Goal: Information Seeking & Learning: Learn about a topic

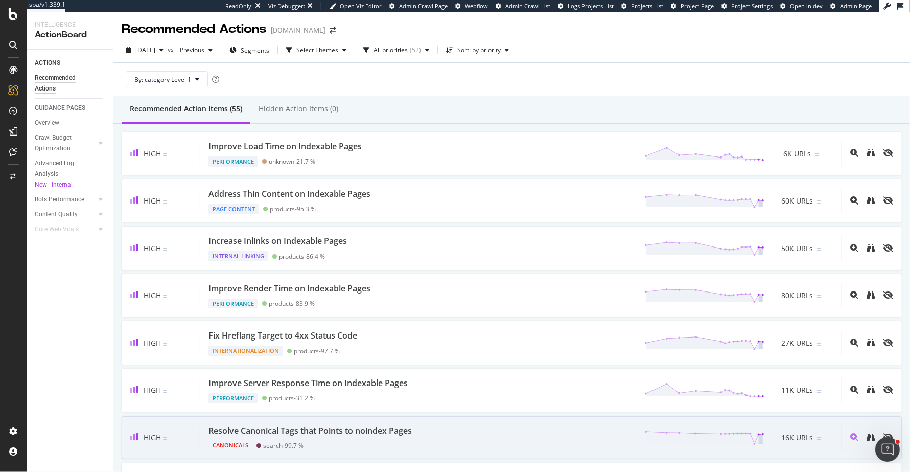
click at [473, 420] on div "High Resolve Canonical Tags that Points to noindex Pages Canonicals search - 99…" at bounding box center [512, 437] width 780 height 43
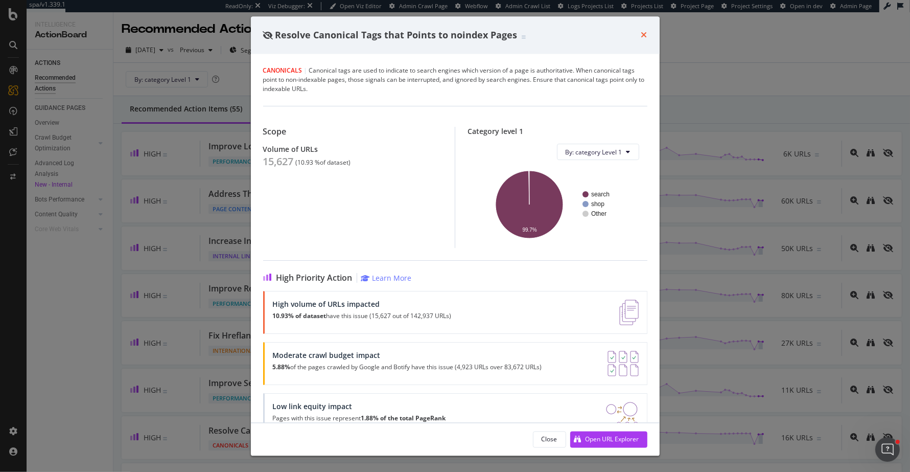
click at [644, 32] on icon "times" at bounding box center [644, 35] width 6 height 8
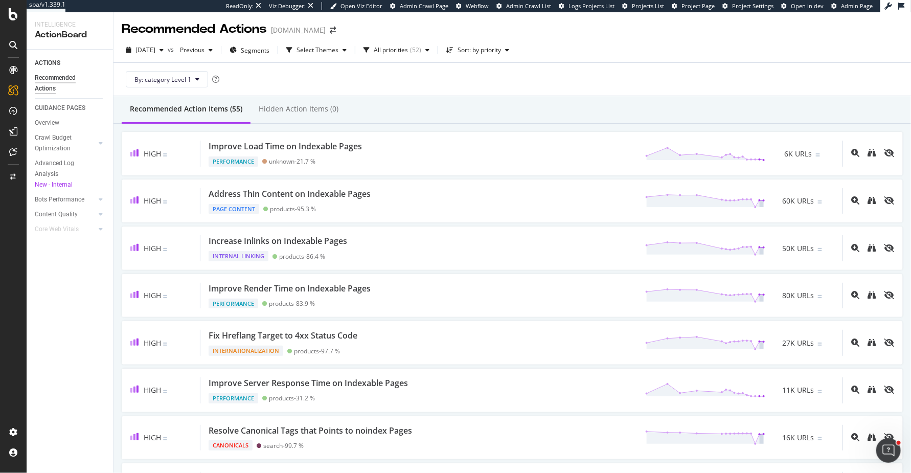
click at [553, 36] on div "Recommended Actions Fossil.com" at bounding box center [511, 25] width 797 height 26
click at [161, 22] on div "Recommended Actions" at bounding box center [194, 28] width 145 height 17
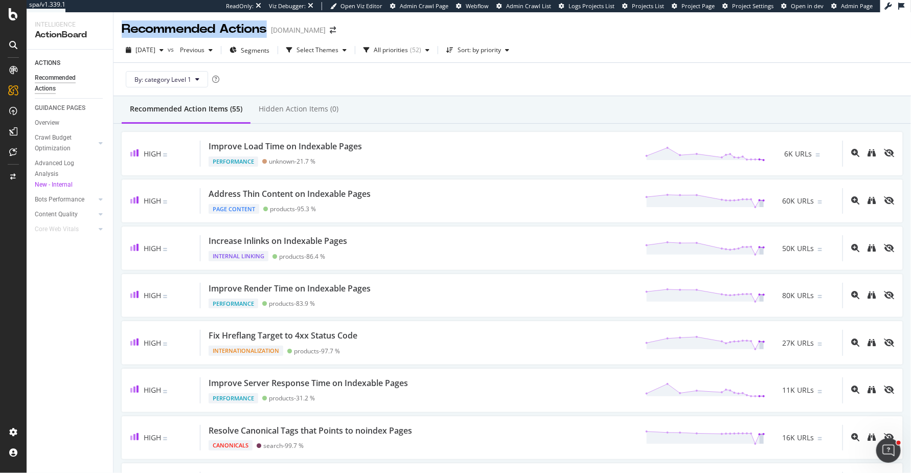
click at [161, 22] on div "Recommended Actions" at bounding box center [194, 28] width 145 height 17
click at [167, 30] on div "Recommended Actions" at bounding box center [194, 28] width 145 height 17
drag, startPoint x: 122, startPoint y: 29, endPoint x: 589, endPoint y: 46, distance: 466.9
click at [589, 46] on div "Recommended Actions Fossil.com 2025 Oct. 6th vs Previous Segments Select Themes…" at bounding box center [511, 242] width 797 height 460
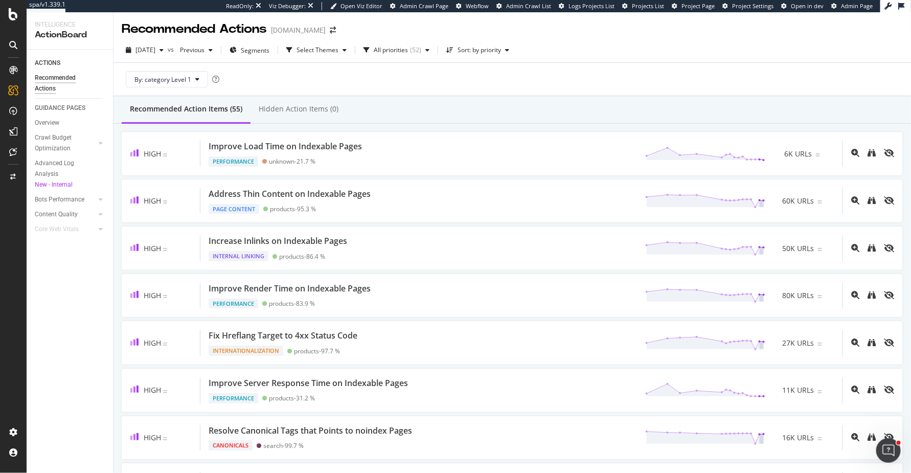
click at [589, 46] on div "2025 Oct. 6th vs Previous Segments Select Themes All priorities ( 52 ) Sort: by…" at bounding box center [511, 52] width 797 height 20
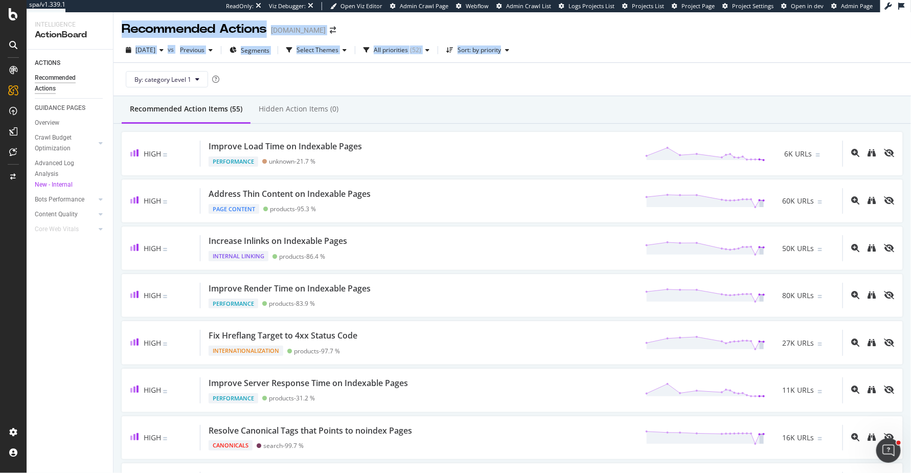
drag, startPoint x: 589, startPoint y: 46, endPoint x: 120, endPoint y: 30, distance: 468.9
click at [120, 30] on div "Recommended Actions Fossil.com 2025 Oct. 6th vs Previous Segments Select Themes…" at bounding box center [511, 242] width 797 height 460
click at [120, 30] on div "Recommended Actions Fossil.com" at bounding box center [511, 25] width 797 height 26
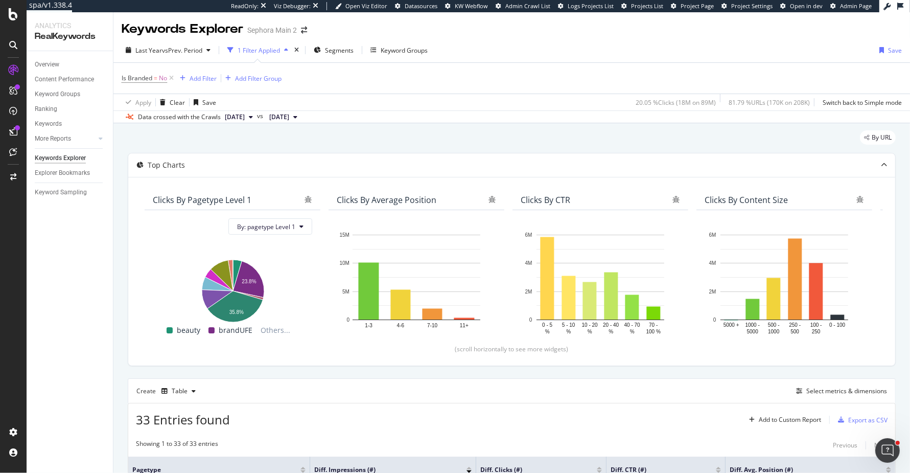
scroll to position [110, 0]
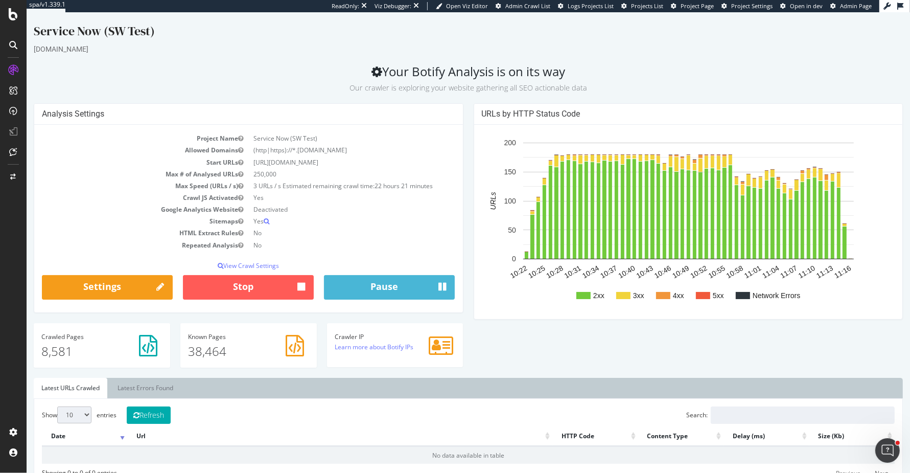
click at [474, 78] on h2 "Your Botify Analysis is on its way Our crawler is exploring your website gather…" at bounding box center [468, 78] width 869 height 29
click at [469, 76] on h2 "Your Botify Analysis is on its way Our crawler is exploring your website gather…" at bounding box center [468, 78] width 869 height 29
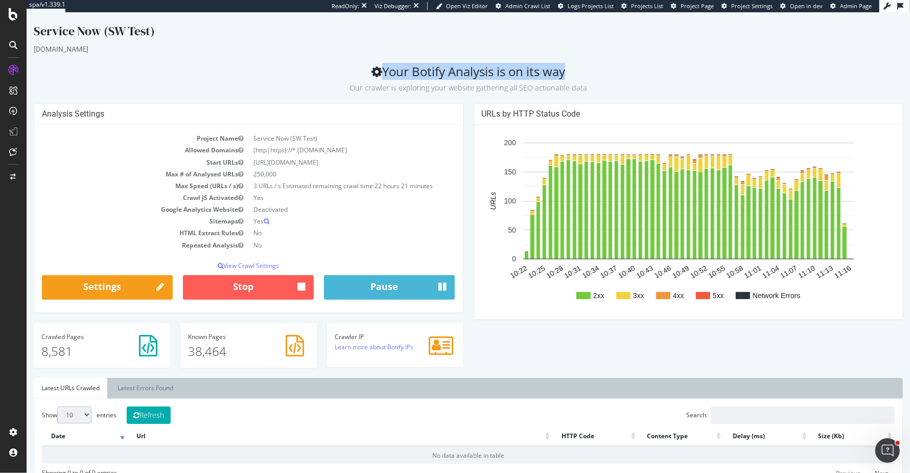
click at [469, 76] on h2 "Your Botify Analysis is on its way Our crawler is exploring your website gather…" at bounding box center [468, 78] width 869 height 29
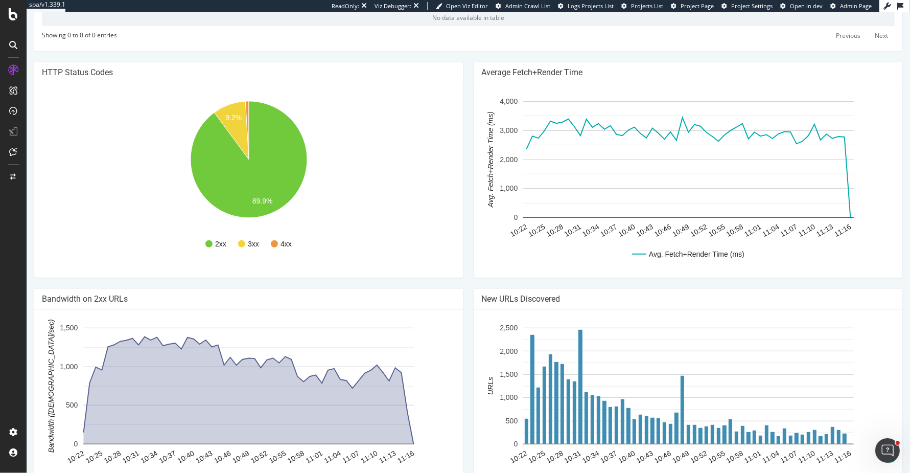
scroll to position [476, 0]
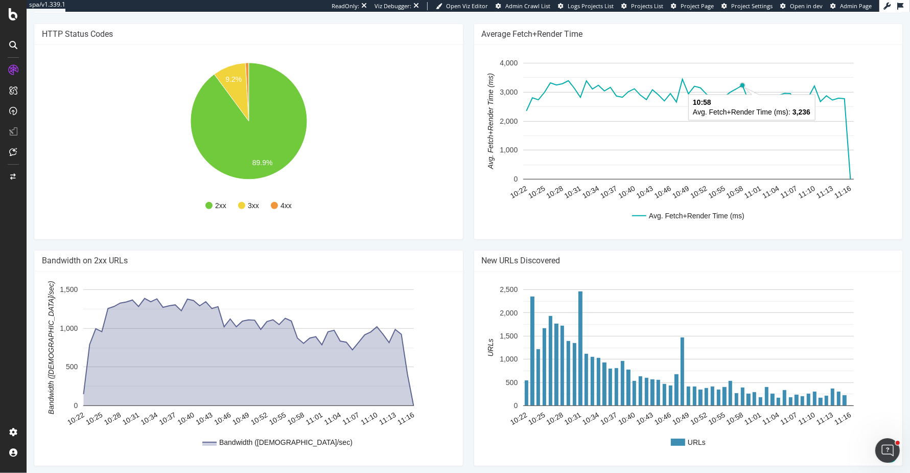
click at [734, 83] on rect "A chart." at bounding box center [688, 121] width 331 height 117
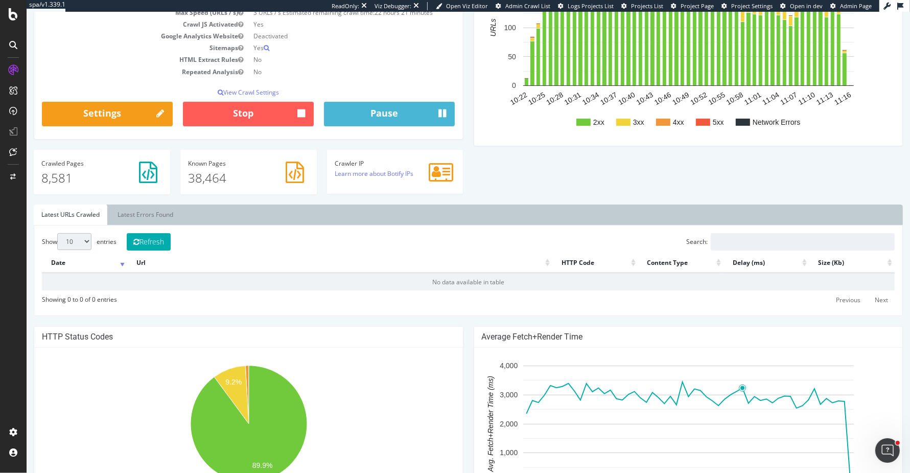
scroll to position [0, 0]
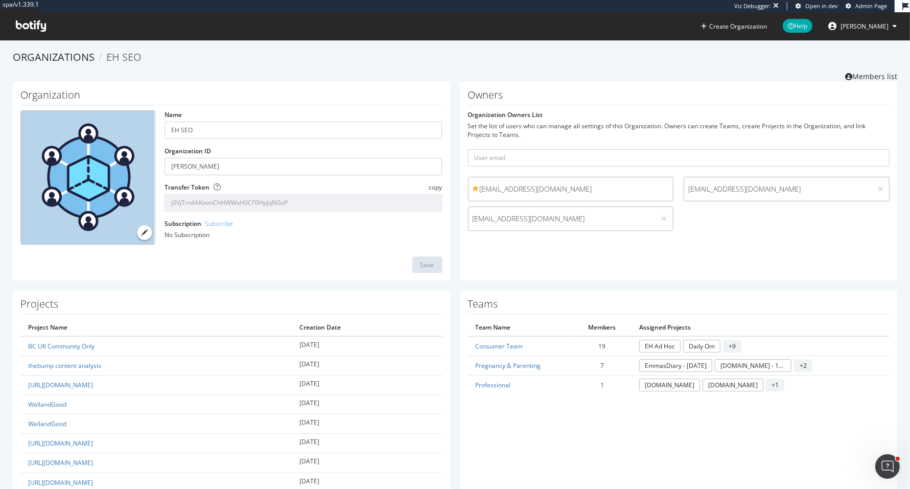
scroll to position [3111, 0]
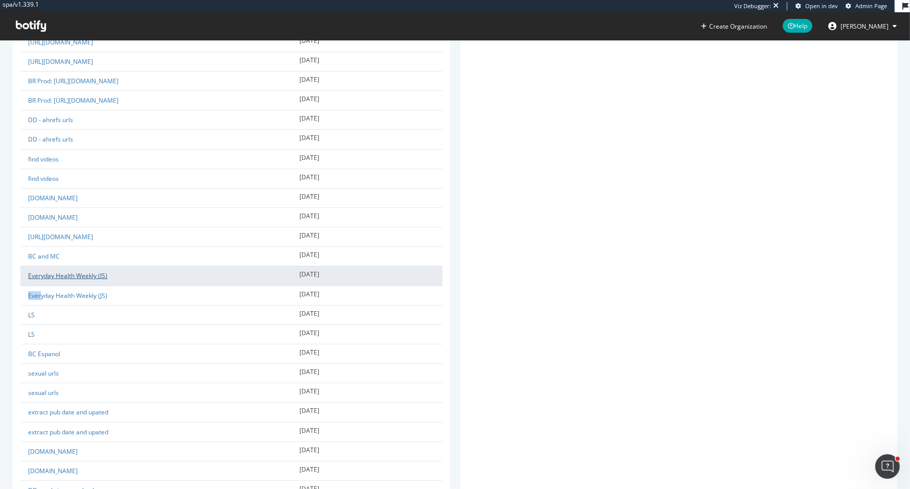
click at [94, 271] on link "Everyday Health Weekly (JS)" at bounding box center [67, 275] width 79 height 9
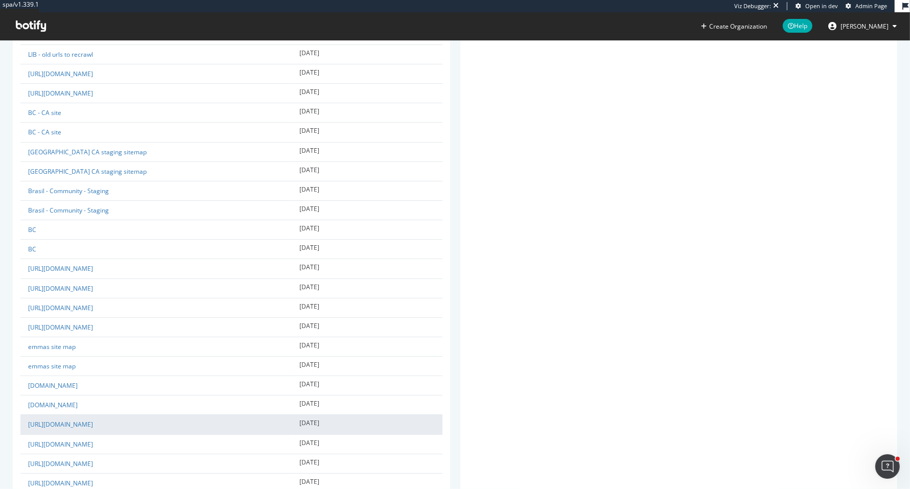
scroll to position [7247, 0]
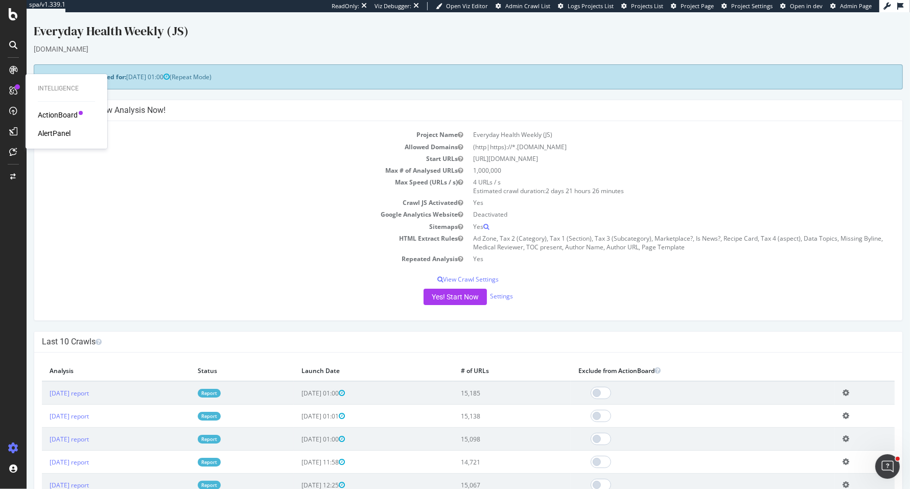
click at [43, 112] on div "ActionBoard" at bounding box center [58, 115] width 40 height 10
